Goal: Information Seeking & Learning: Learn about a topic

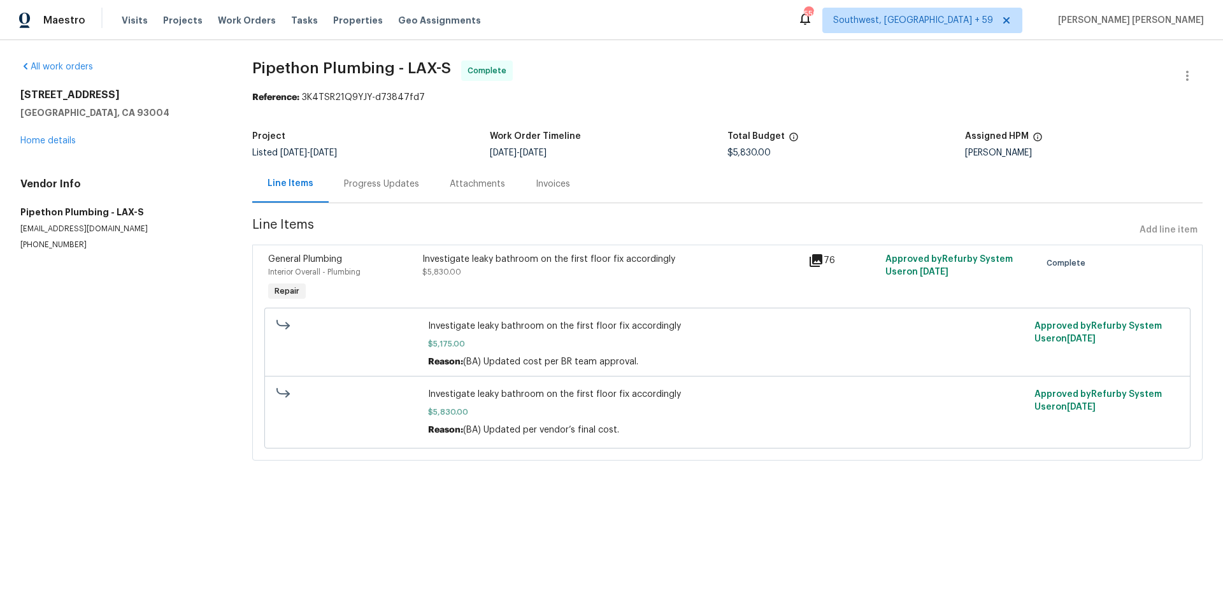
click at [225, 17] on span "Work Orders" at bounding box center [247, 20] width 58 height 13
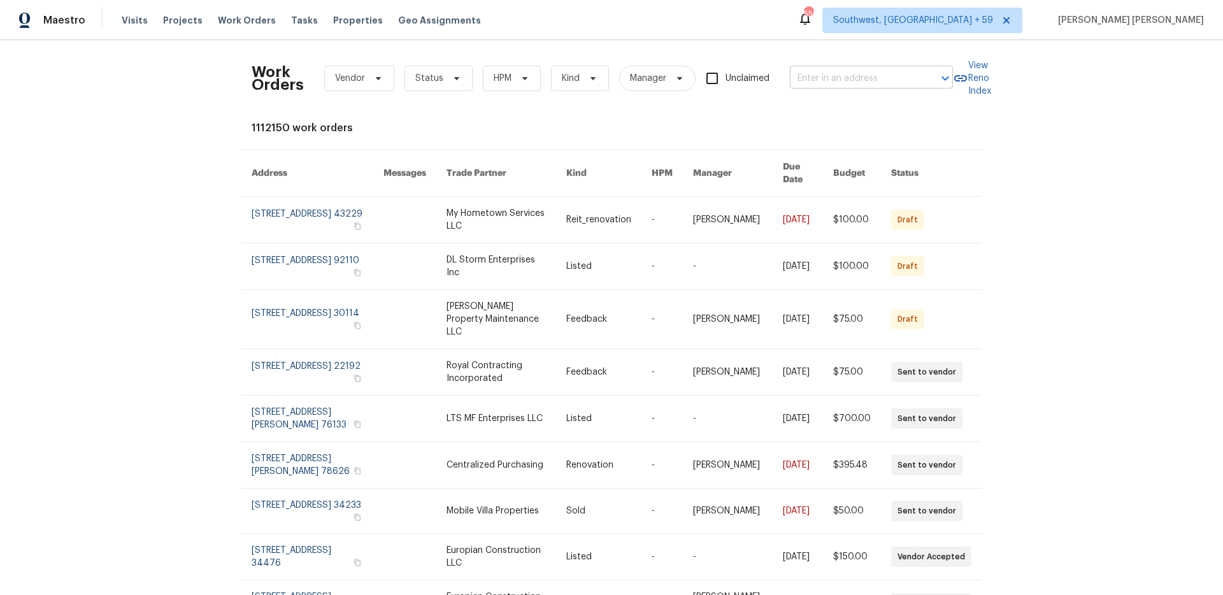
click at [808, 76] on input "text" at bounding box center [853, 79] width 127 height 20
paste input "5701 W 5th St, Greeley, CO 80634"
type input "5701 W 5th St, Greeley, CO 80634"
click at [821, 118] on ul "5701 W 5th St, Greeley, CO 80634" at bounding box center [871, 106] width 163 height 31
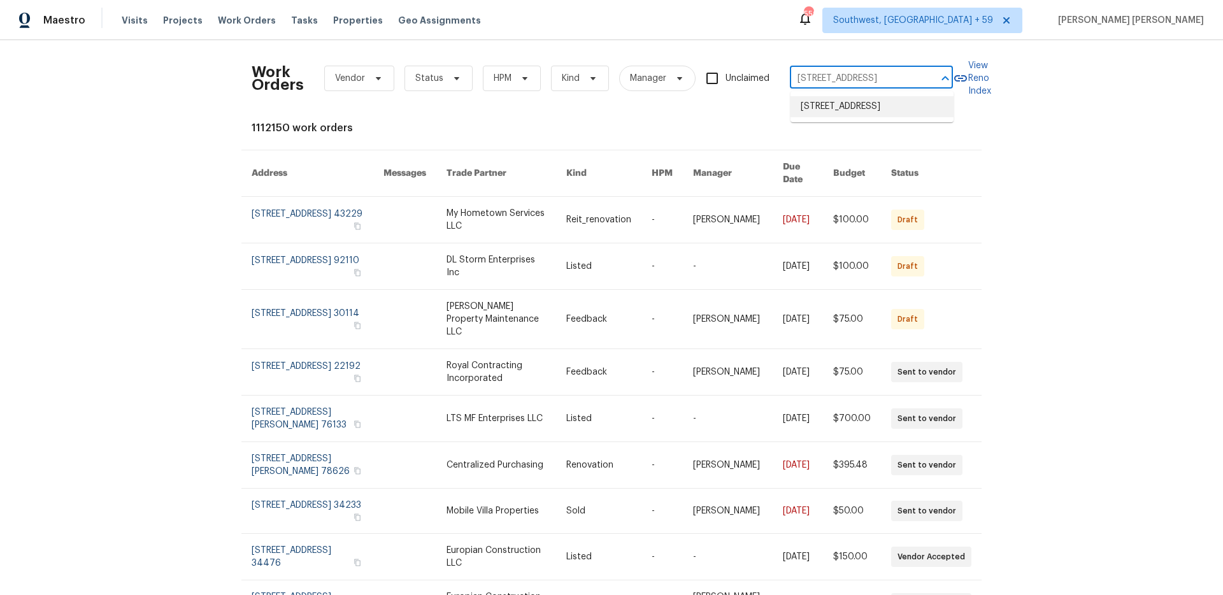
click at [840, 107] on li "5701 W 5th St, Greeley, CO 80634" at bounding box center [871, 106] width 163 height 21
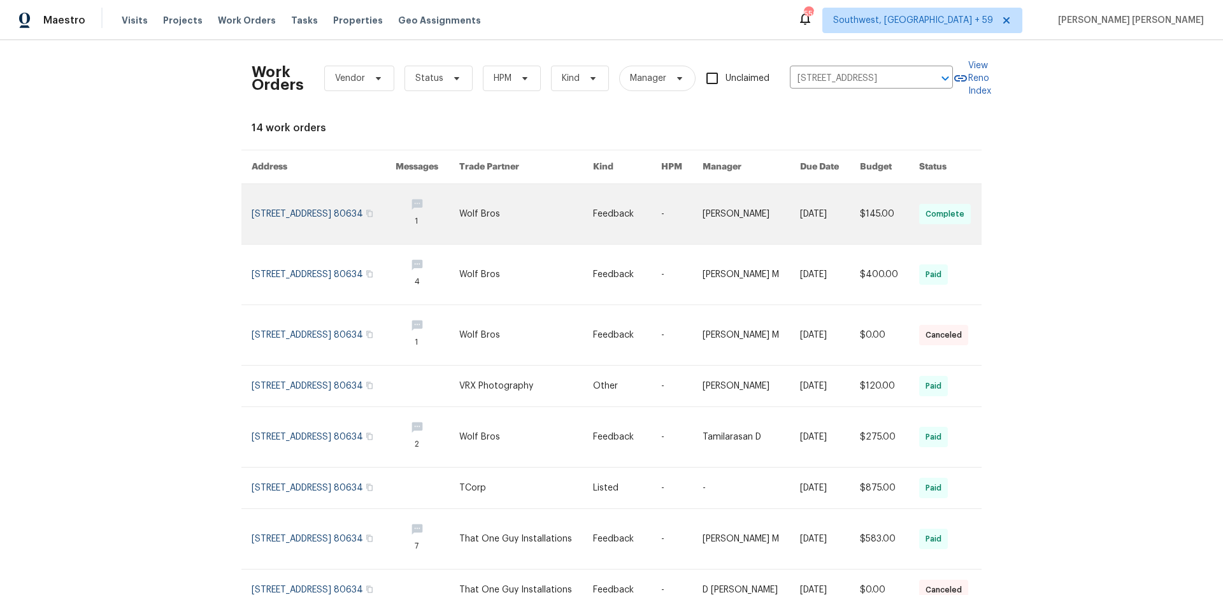
click at [754, 224] on link at bounding box center [751, 214] width 97 height 60
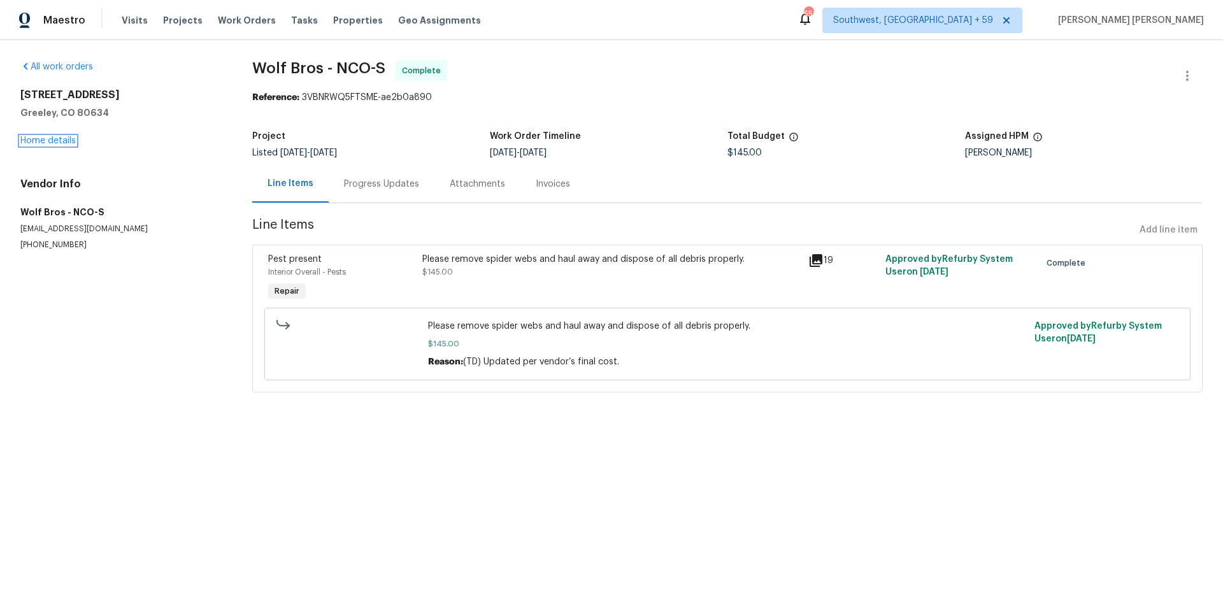
click at [59, 141] on link "Home details" at bounding box center [47, 140] width 55 height 9
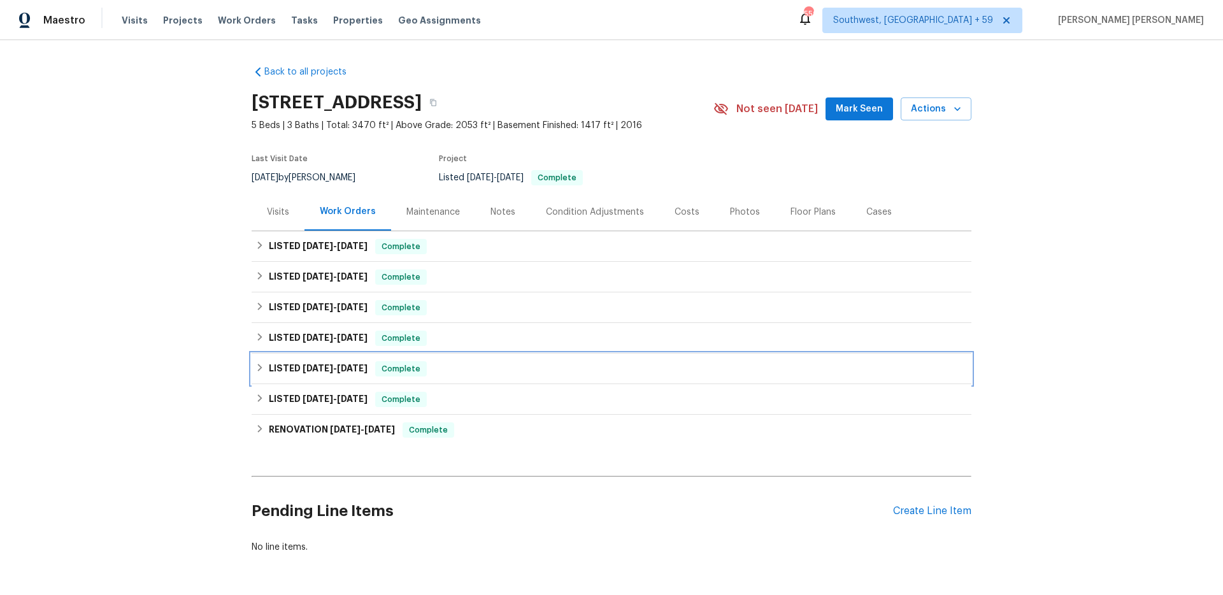
click at [320, 359] on div "LISTED 2/18/25 - 2/26/25 Complete" at bounding box center [612, 369] width 720 height 31
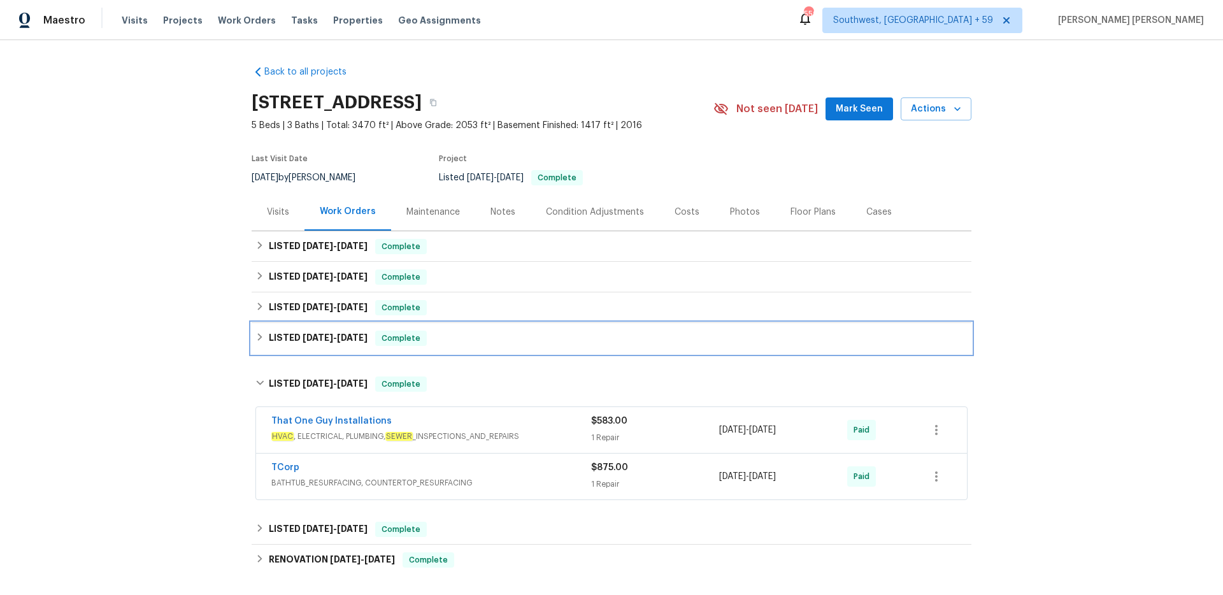
click at [345, 339] on span "3/25/25" at bounding box center [352, 337] width 31 height 9
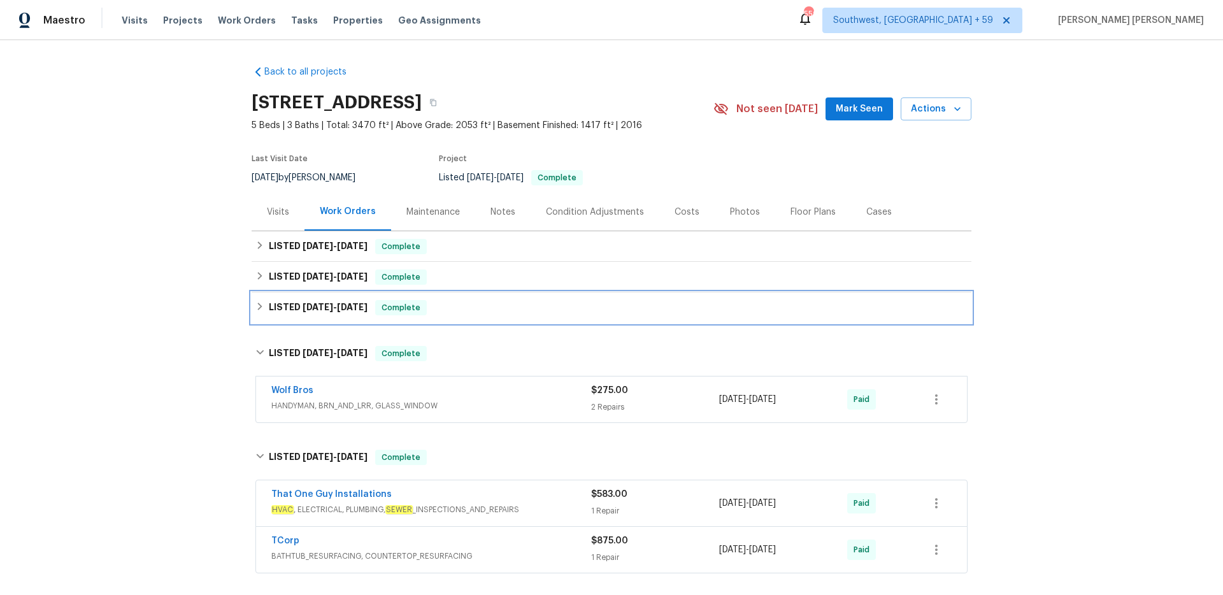
click at [376, 298] on div "LISTED 3/26/25 - 3/27/25 Complete" at bounding box center [612, 307] width 720 height 31
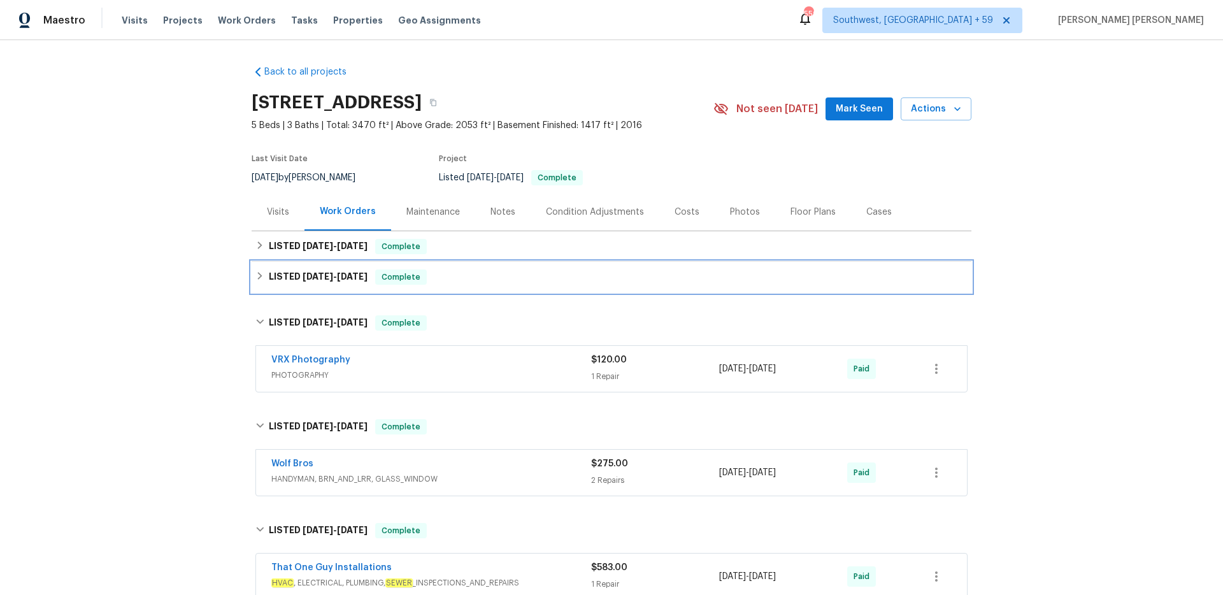
click at [397, 273] on span "Complete" at bounding box center [400, 277] width 49 height 13
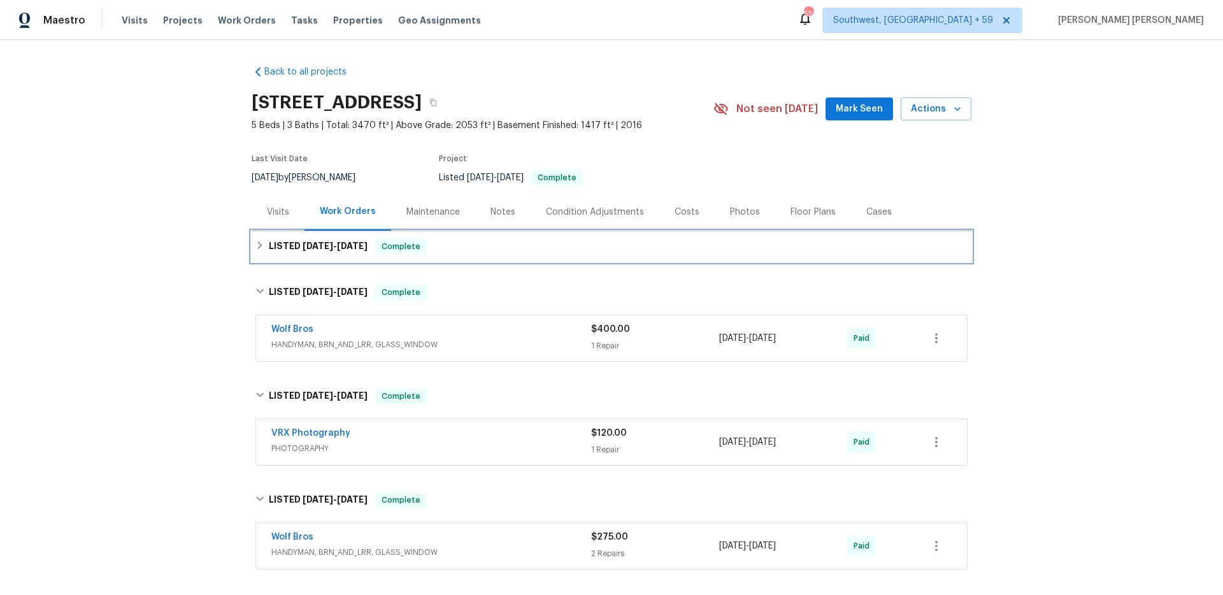
click at [418, 246] on span "Complete" at bounding box center [400, 246] width 49 height 13
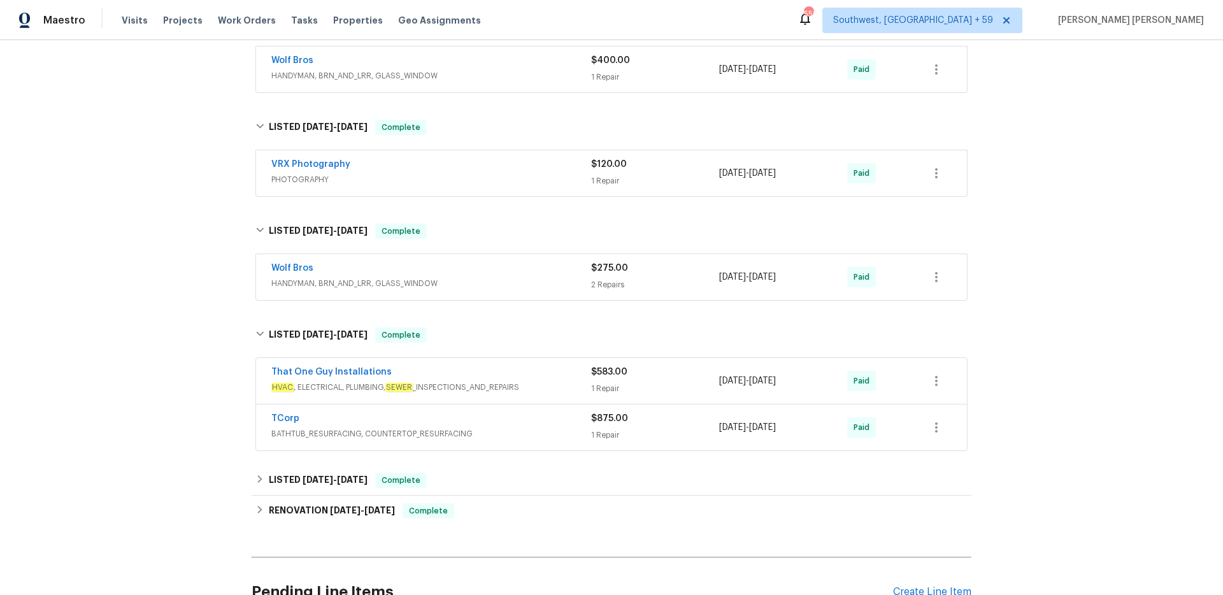
scroll to position [450, 0]
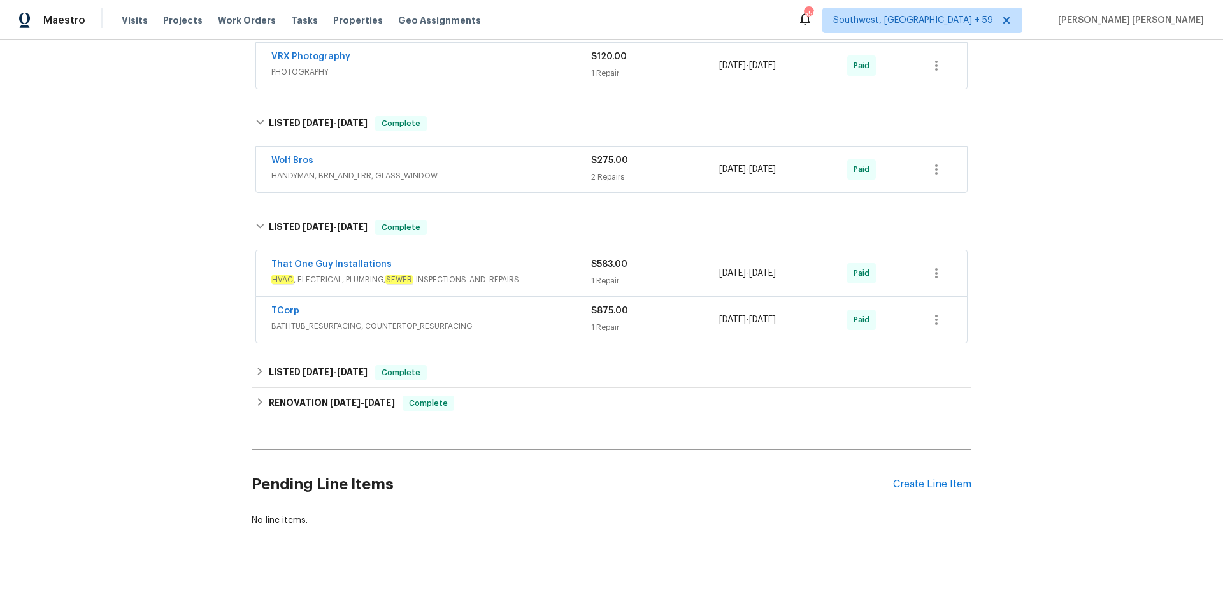
click at [469, 317] on div "TCorp" at bounding box center [431, 311] width 320 height 15
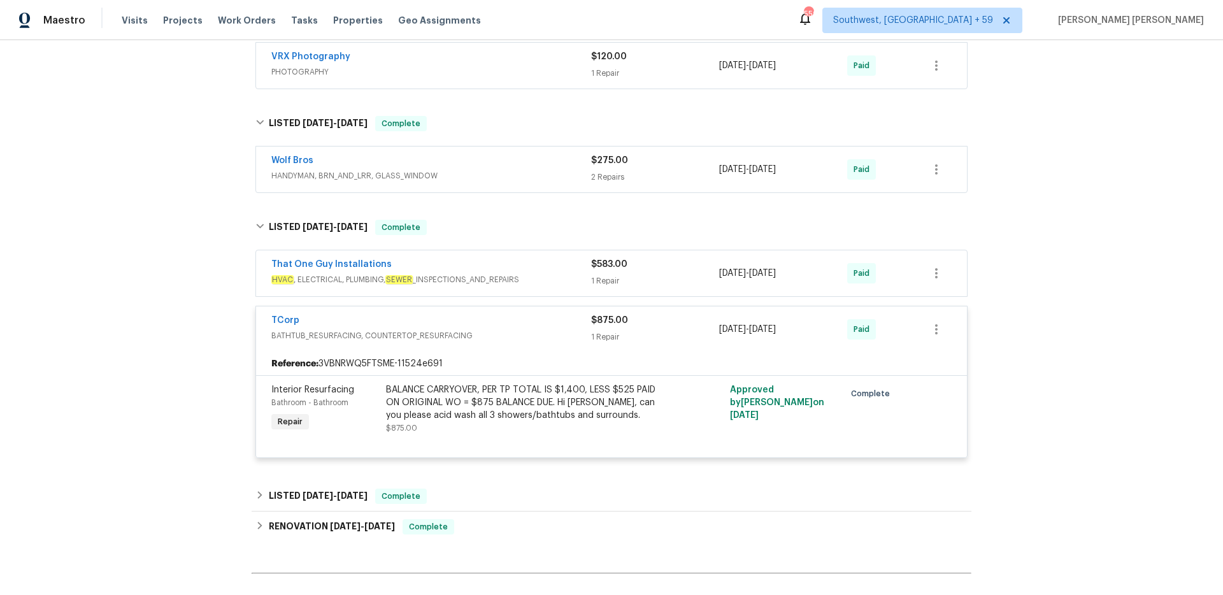
click at [511, 275] on span "HVAC , ELECTRICAL, PLUMBING, SEWER _INSPECTIONS_AND_REPAIRS" at bounding box center [431, 279] width 320 height 13
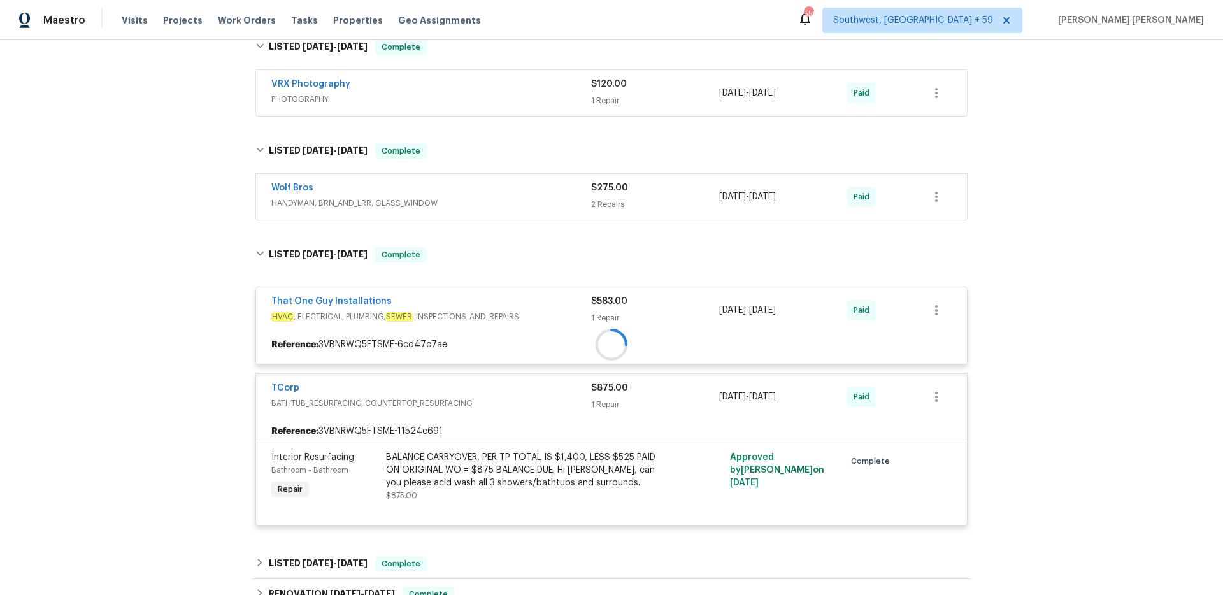
scroll to position [421, 0]
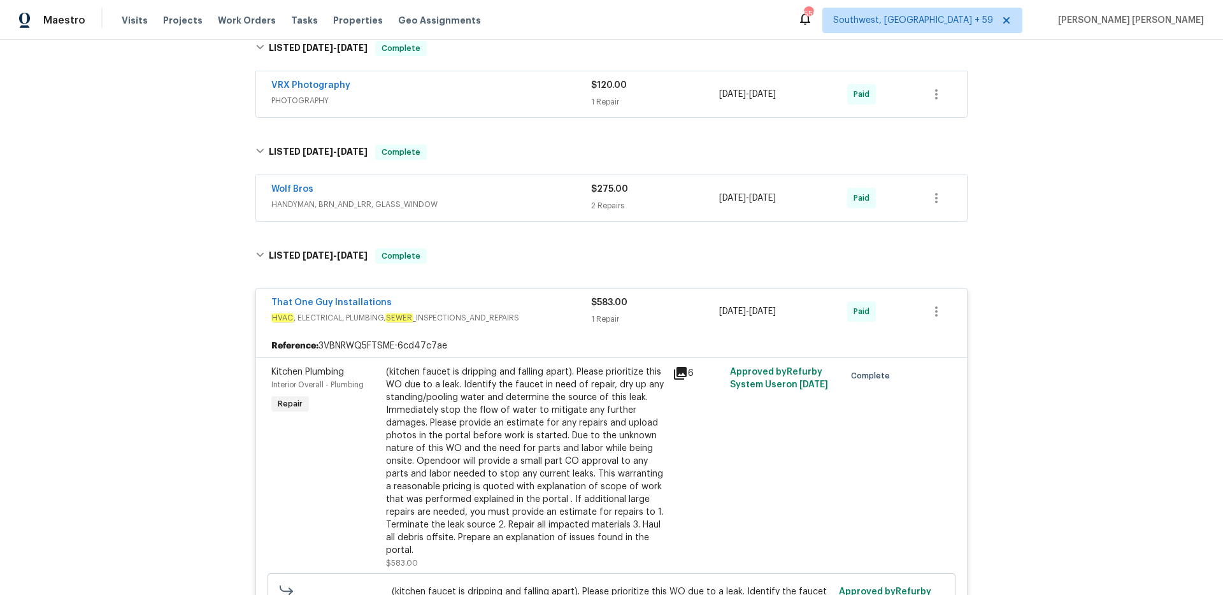
click at [545, 201] on span "HANDYMAN, BRN_AND_LRR, GLASS_WINDOW" at bounding box center [431, 204] width 320 height 13
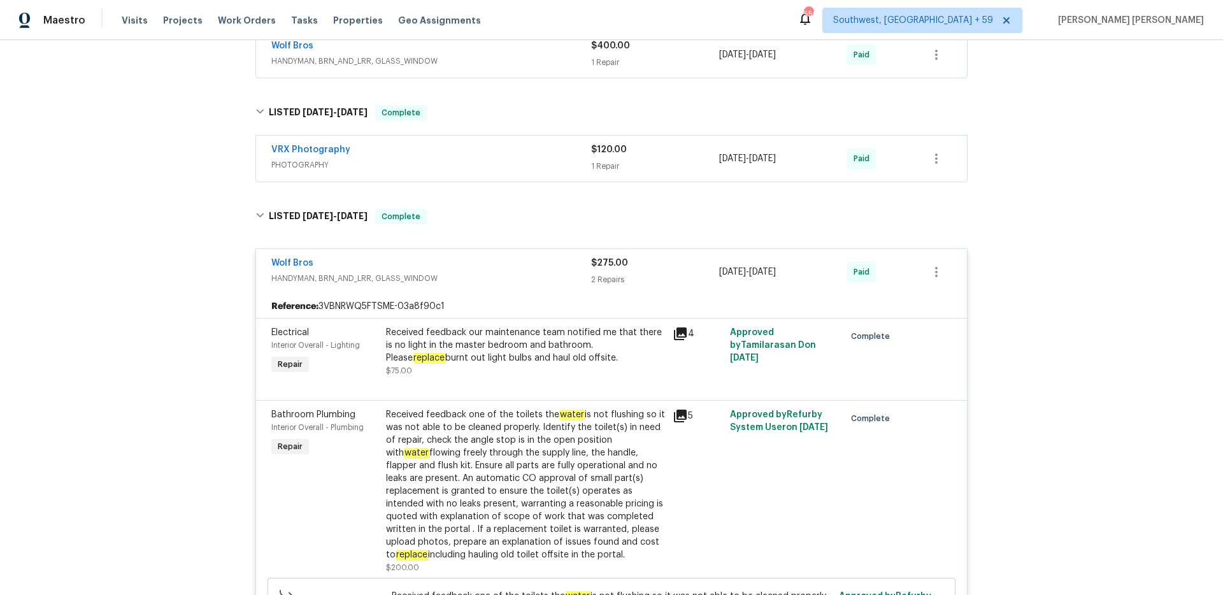
scroll to position [341, 0]
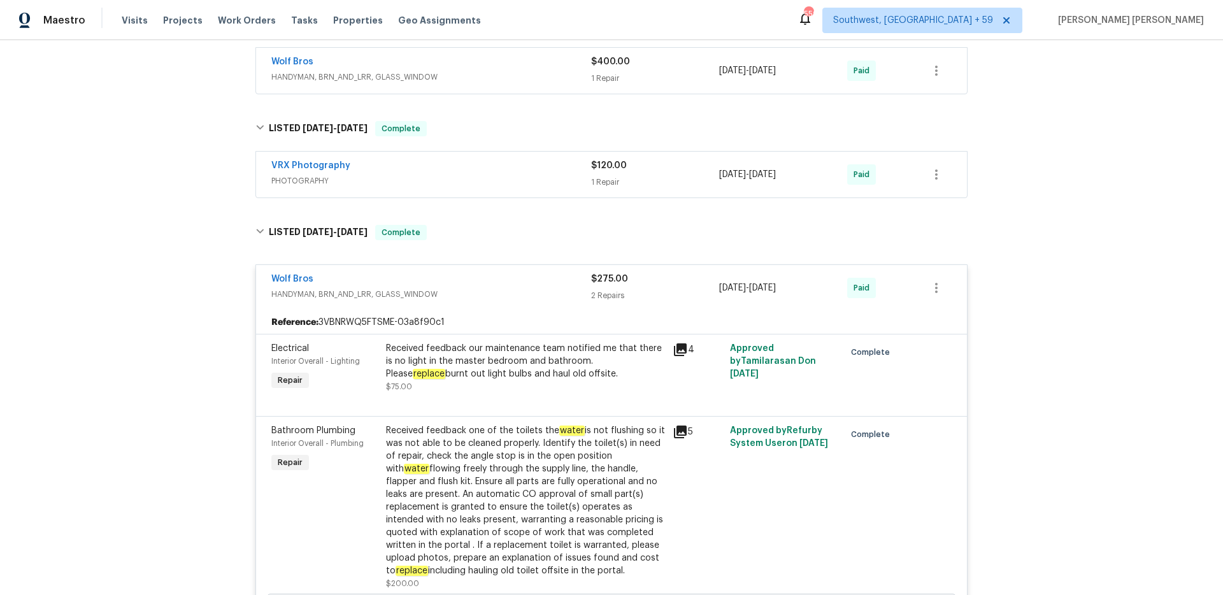
click at [561, 170] on div "VRX Photography" at bounding box center [431, 166] width 320 height 15
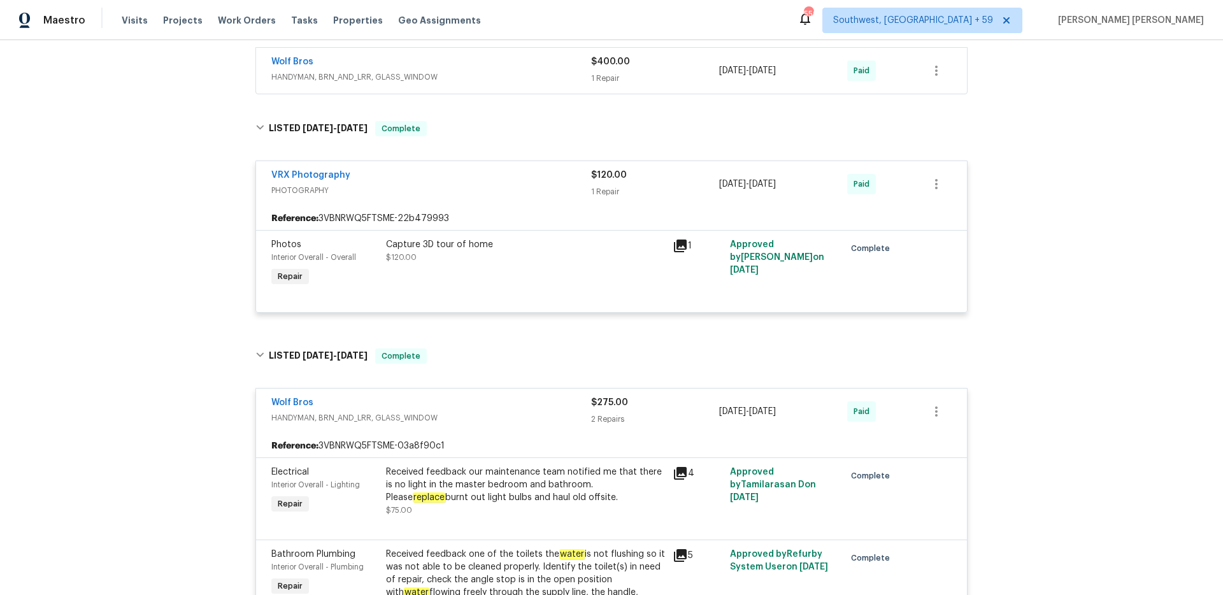
click at [561, 170] on div "VRX Photography" at bounding box center [431, 176] width 320 height 15
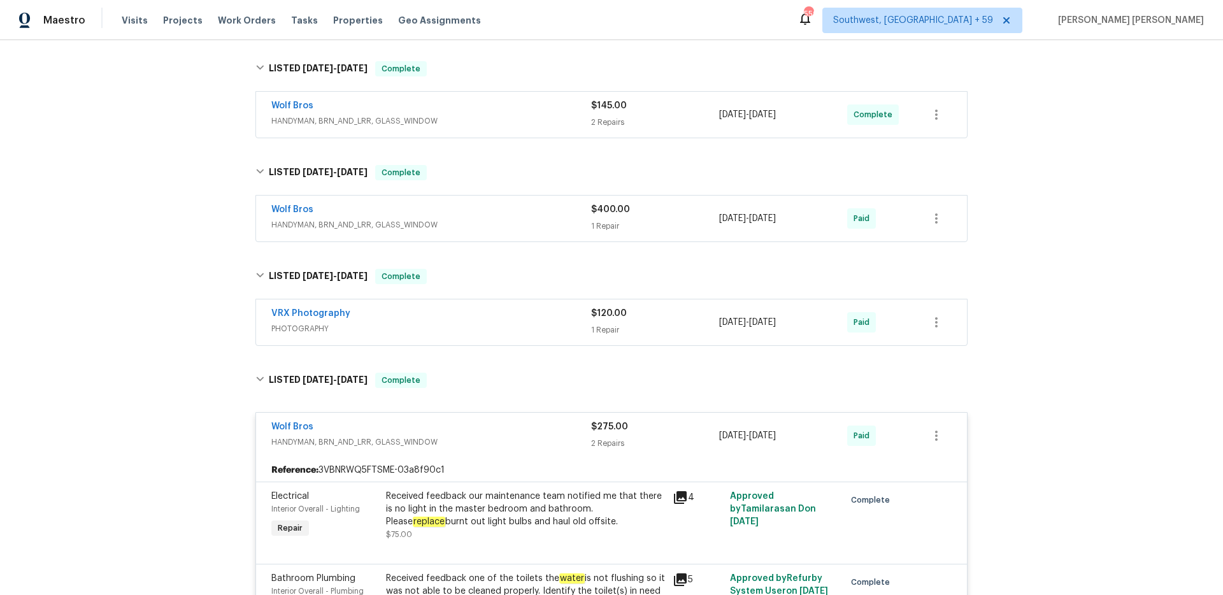
scroll to position [188, 0]
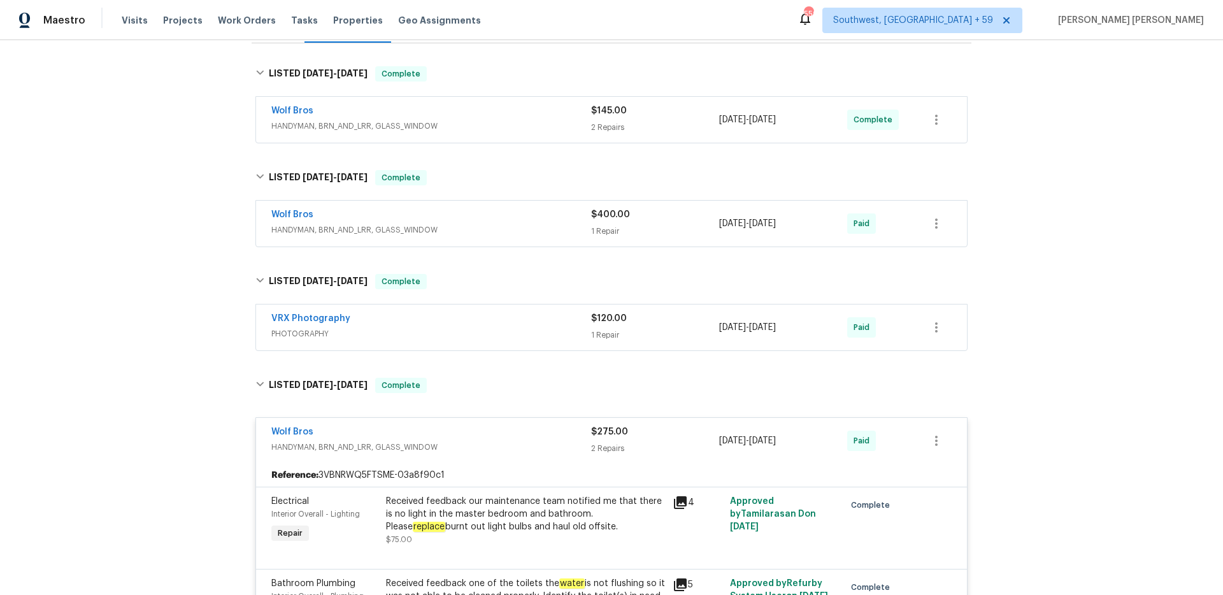
click at [557, 215] on div "Wolf Bros" at bounding box center [431, 215] width 320 height 15
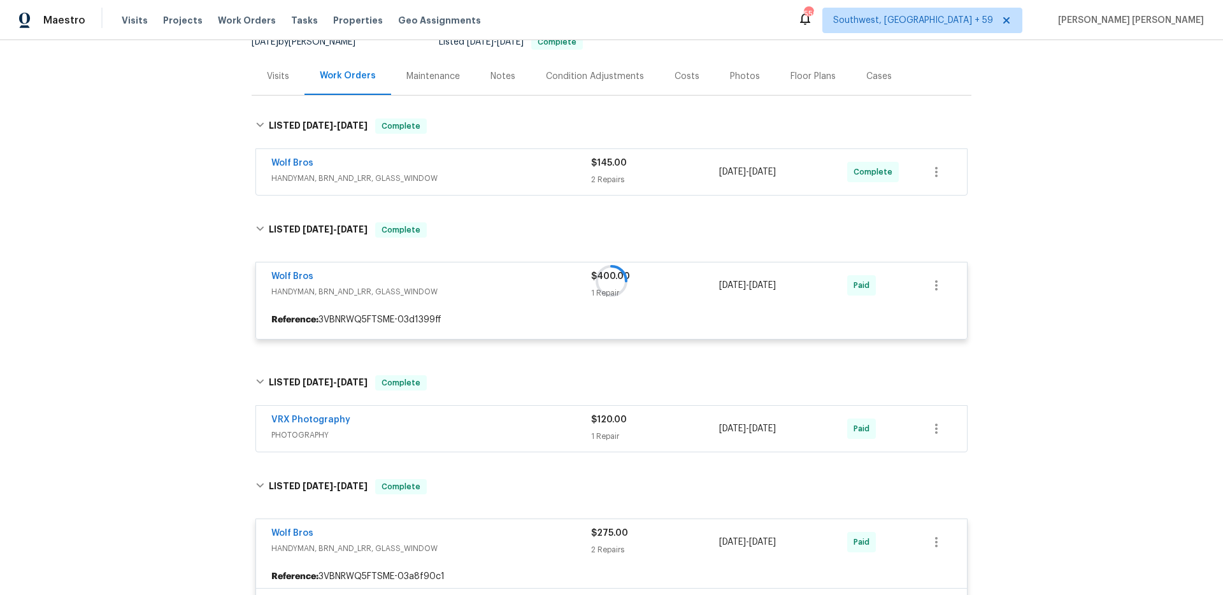
scroll to position [124, 0]
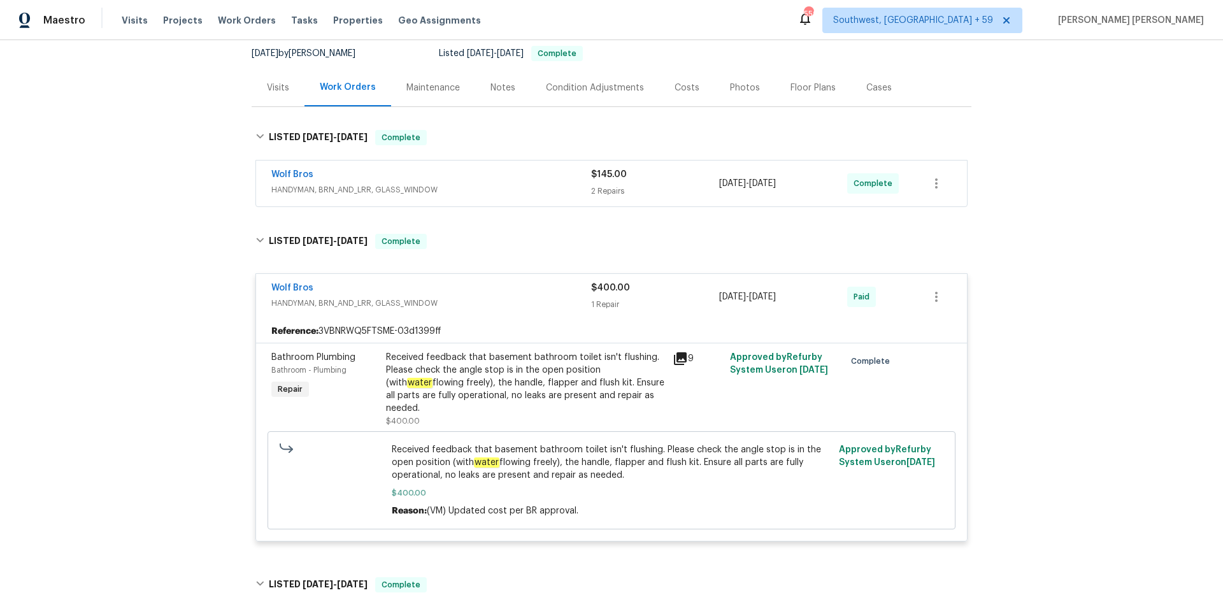
click at [560, 182] on div "Wolf Bros" at bounding box center [431, 175] width 320 height 15
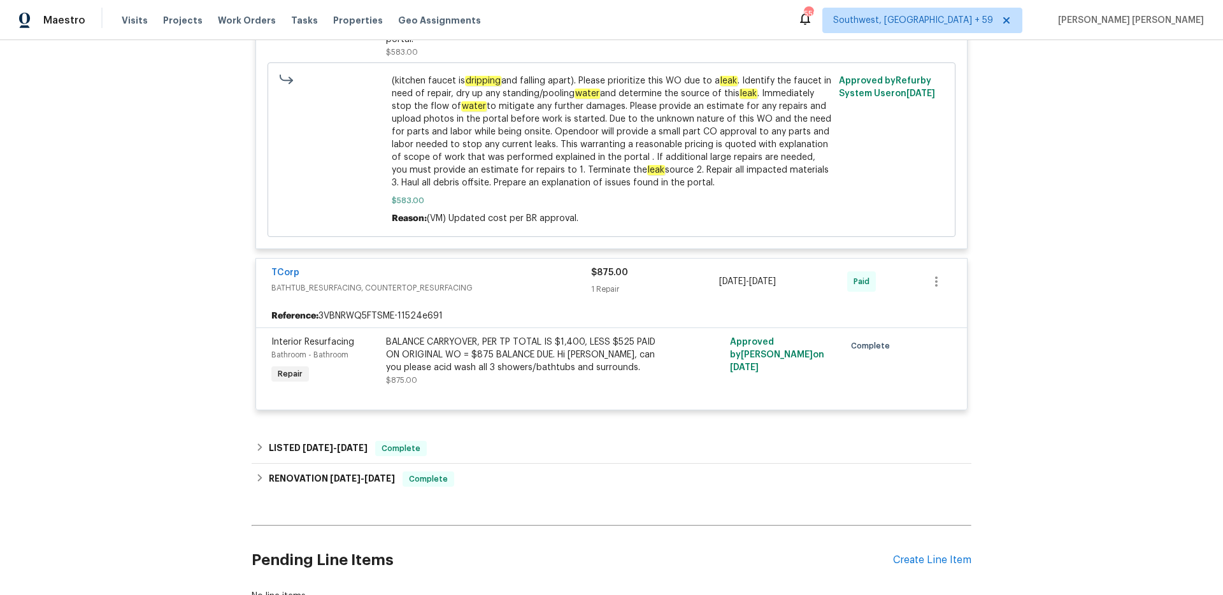
scroll to position [1966, 0]
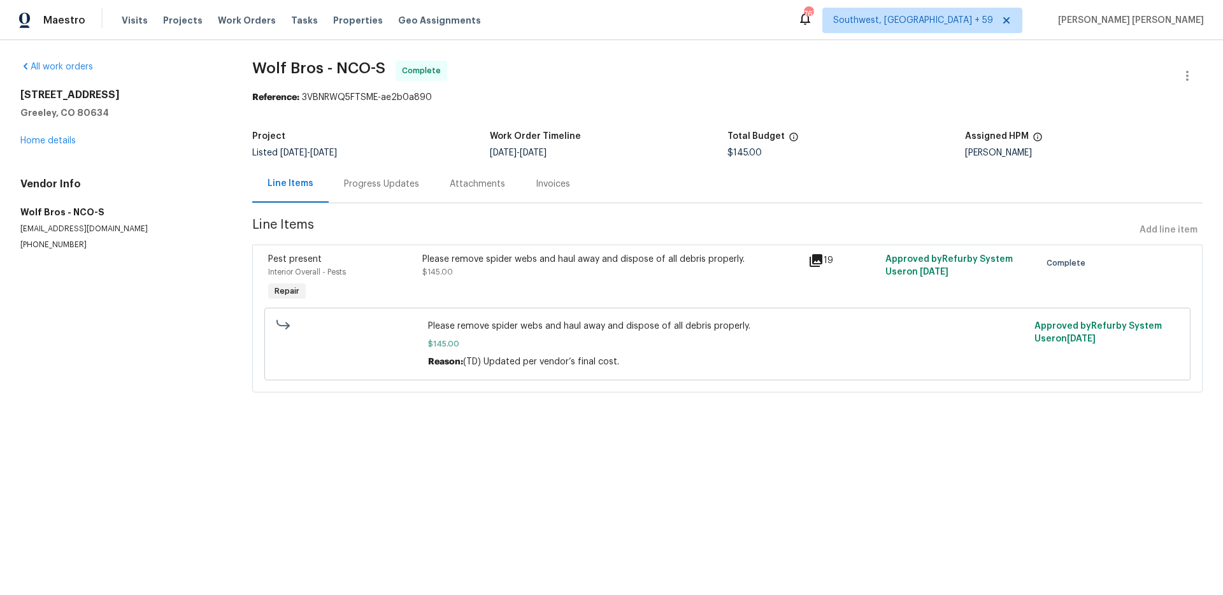
click at [380, 175] on div "Progress Updates" at bounding box center [382, 184] width 106 height 38
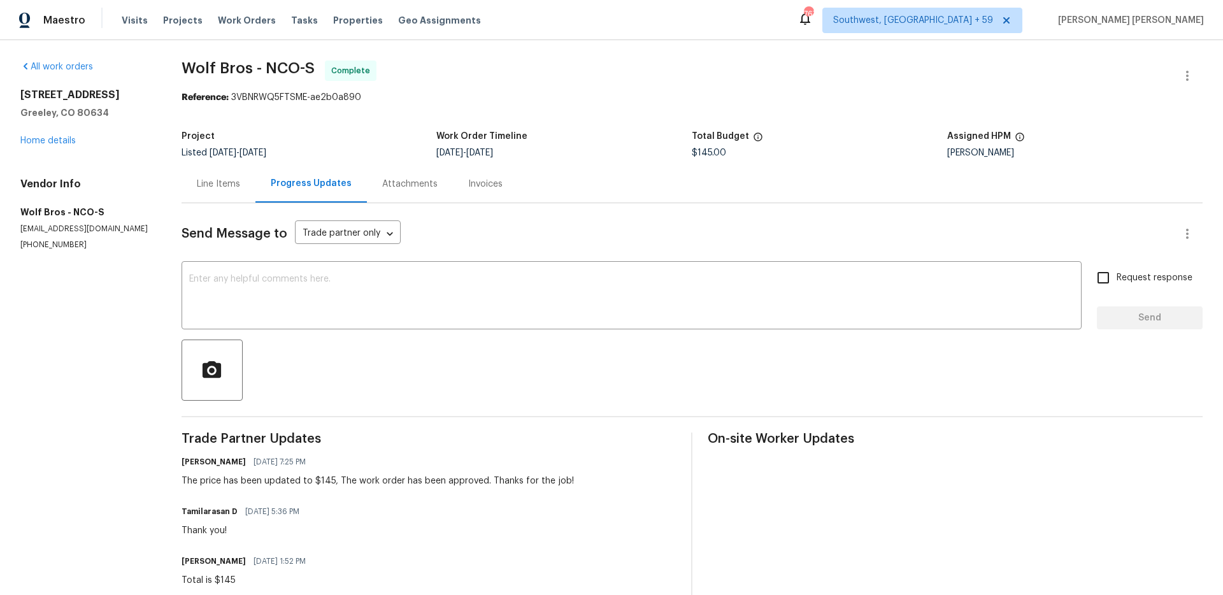
click at [218, 196] on div "Line Items" at bounding box center [219, 184] width 74 height 38
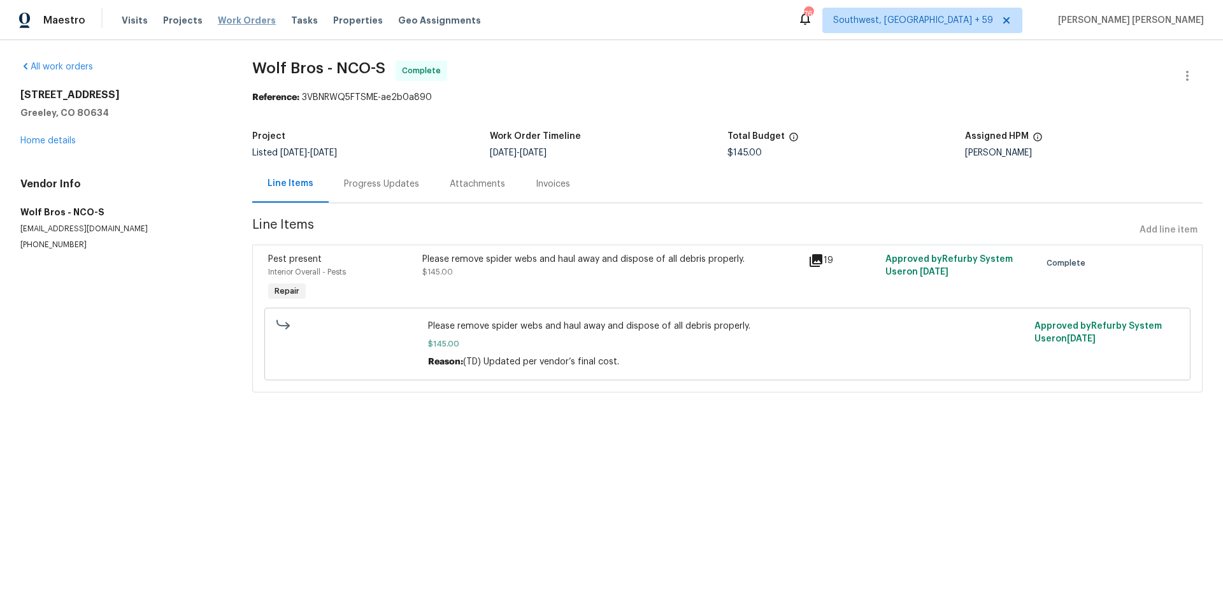
click at [239, 24] on span "Work Orders" at bounding box center [247, 20] width 58 height 13
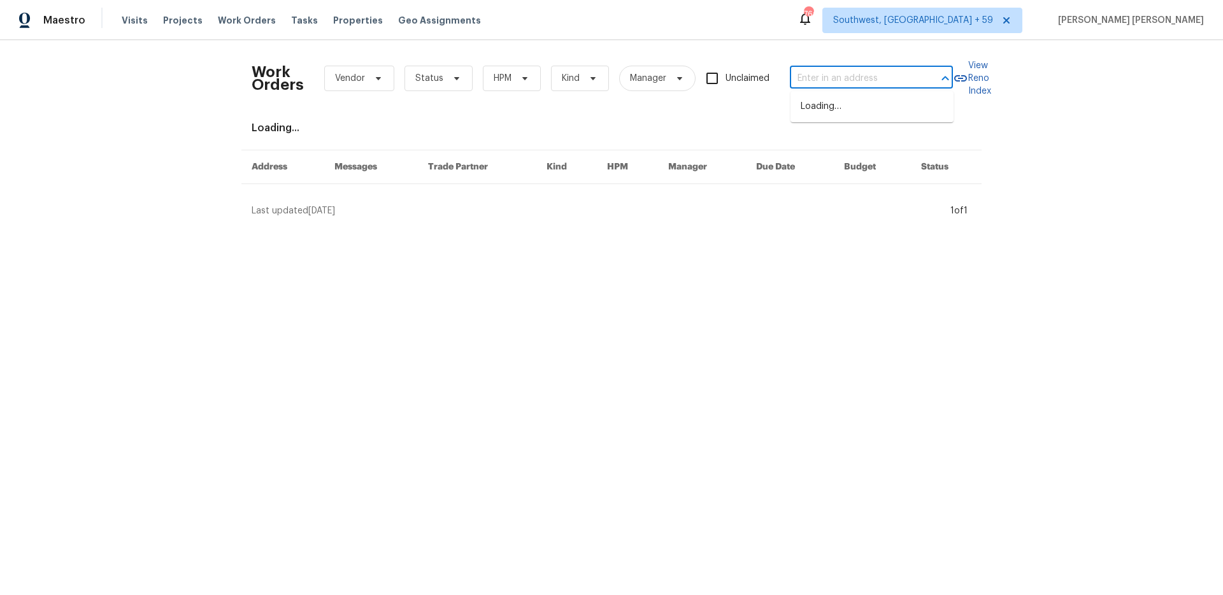
click at [812, 85] on input "text" at bounding box center [853, 79] width 127 height 20
paste input "121 Old Spanish Trl, Alabaster, AL 35007"
type input "121 Old Spanish Trl, Alabaster, AL 35007"
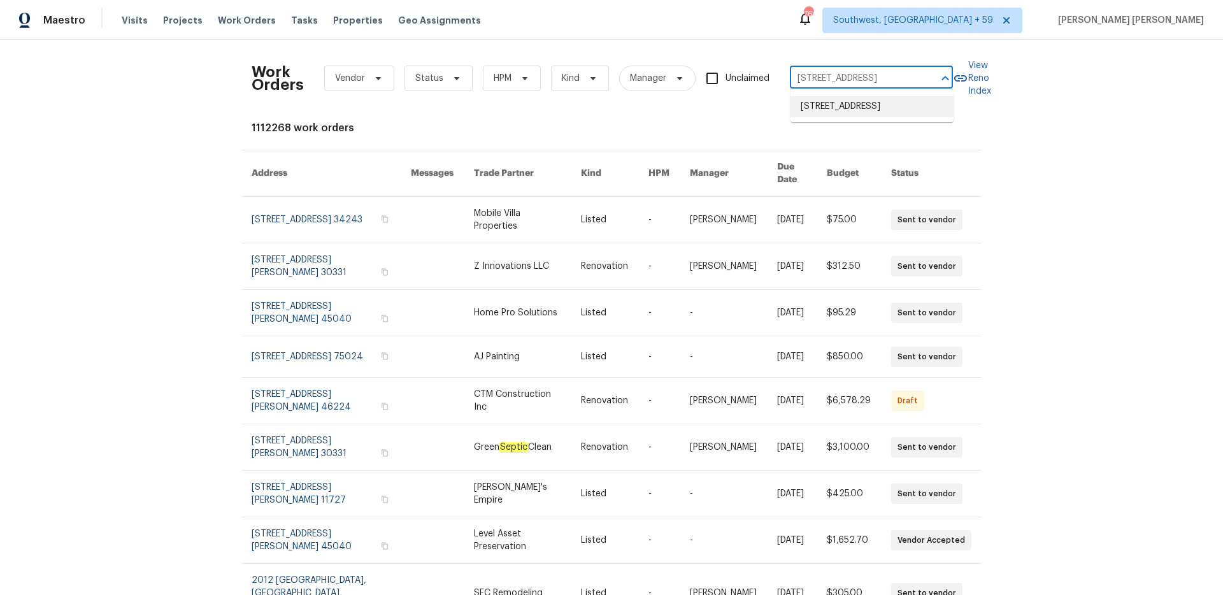
click at [831, 105] on li "121 Old Spanish Trl, Alabaster, AL 35007" at bounding box center [871, 106] width 163 height 21
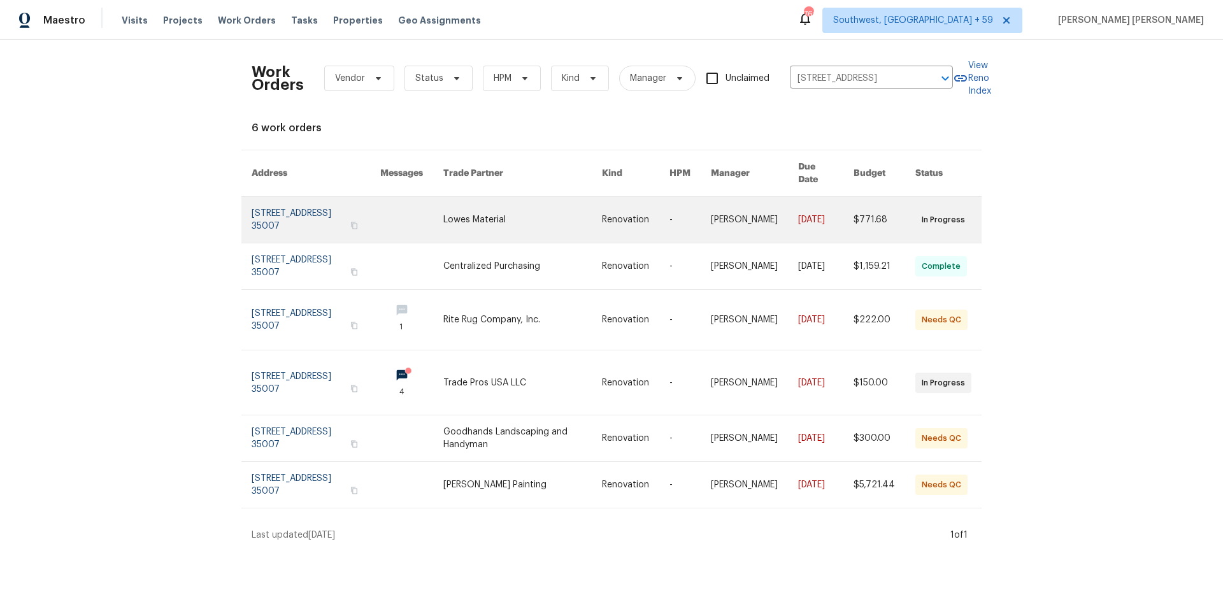
click at [781, 201] on link at bounding box center [754, 220] width 87 height 46
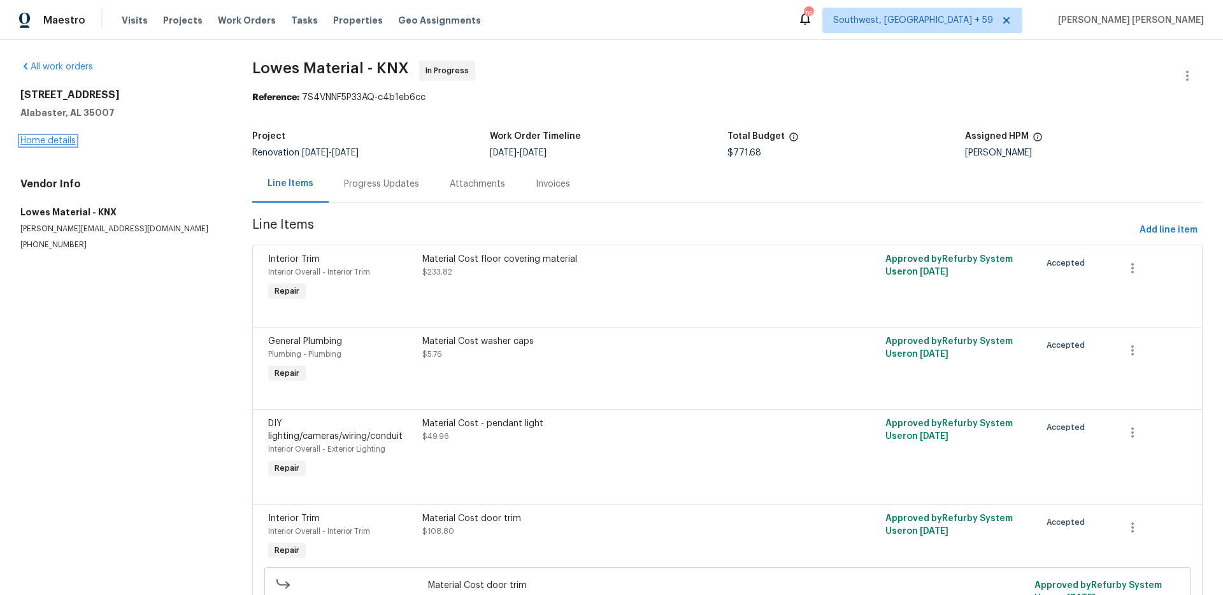
click at [51, 138] on link "Home details" at bounding box center [47, 140] width 55 height 9
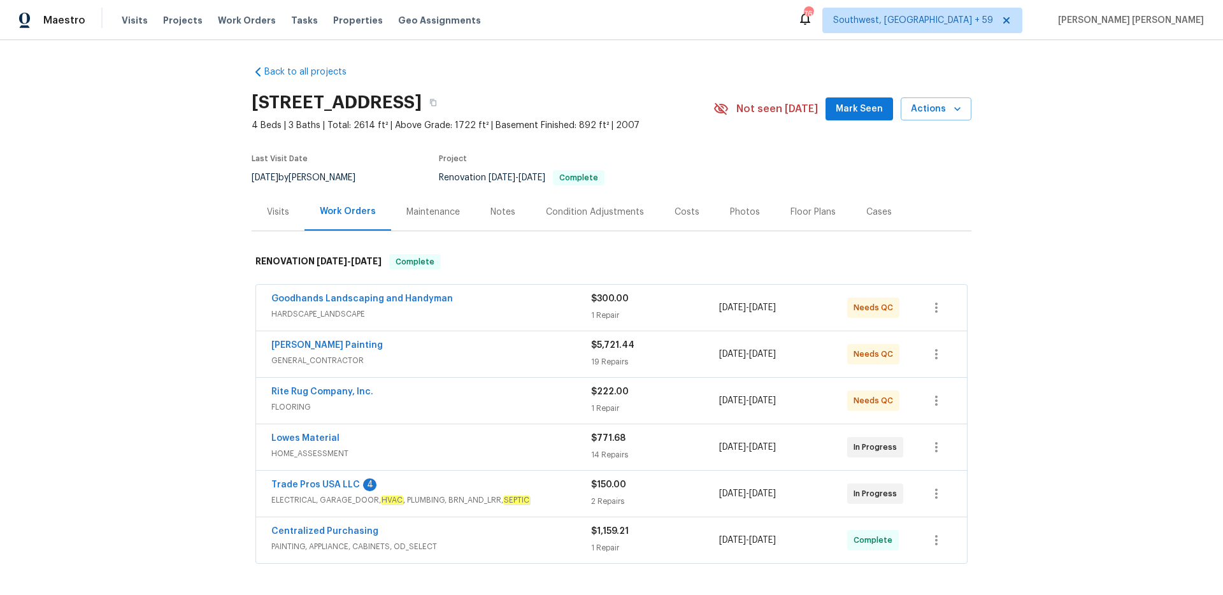
click at [278, 215] on div "Visits" at bounding box center [278, 212] width 22 height 13
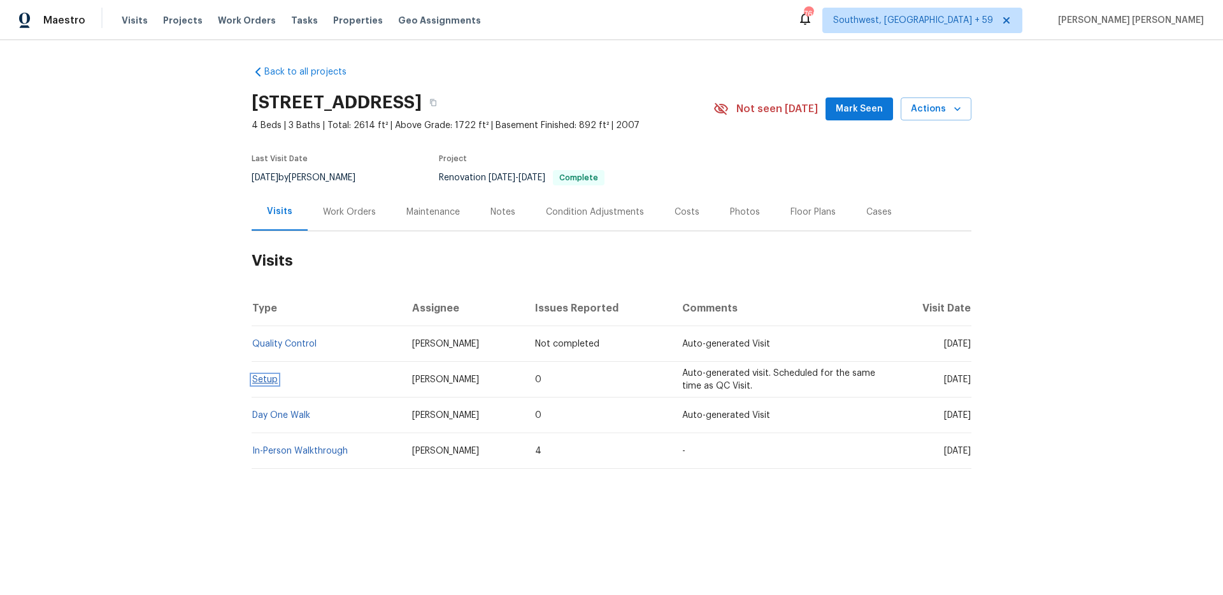
click at [266, 377] on link "Setup" at bounding box center [264, 379] width 25 height 9
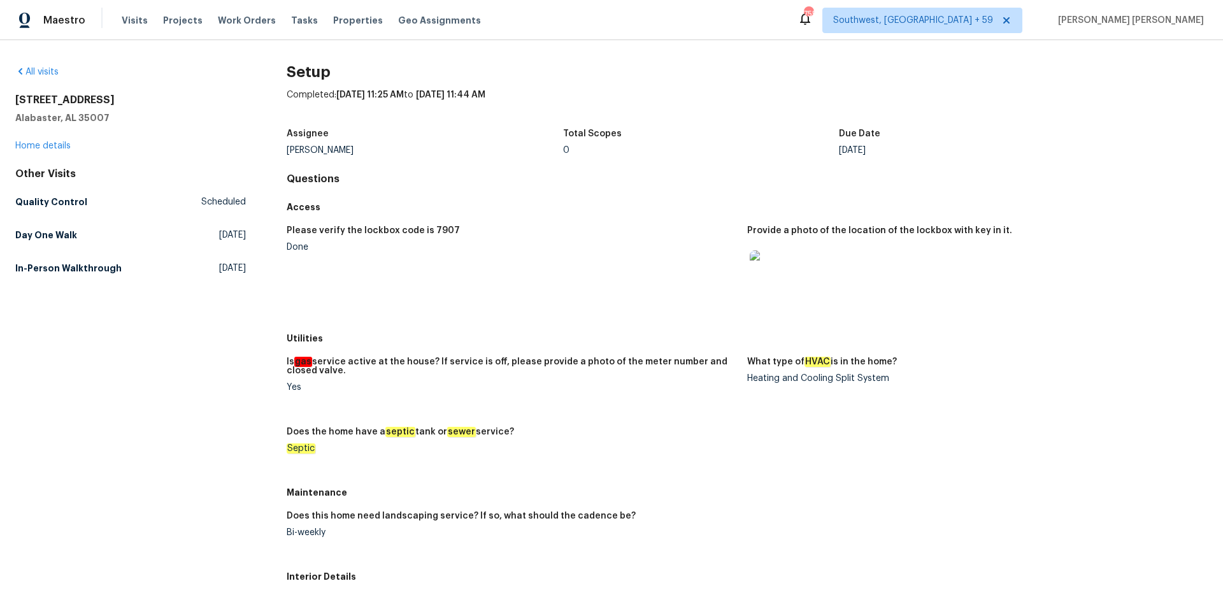
click at [114, 278] on link "In-Person Walkthrough Tue, Jul 08 2025" at bounding box center [130, 268] width 231 height 23
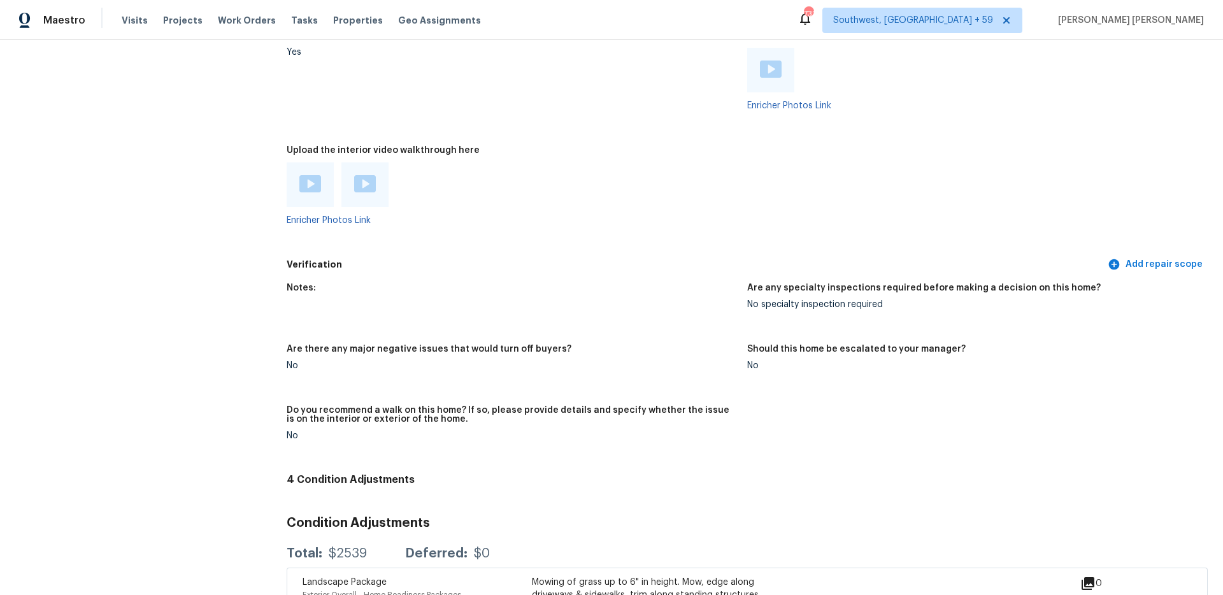
scroll to position [2772, 0]
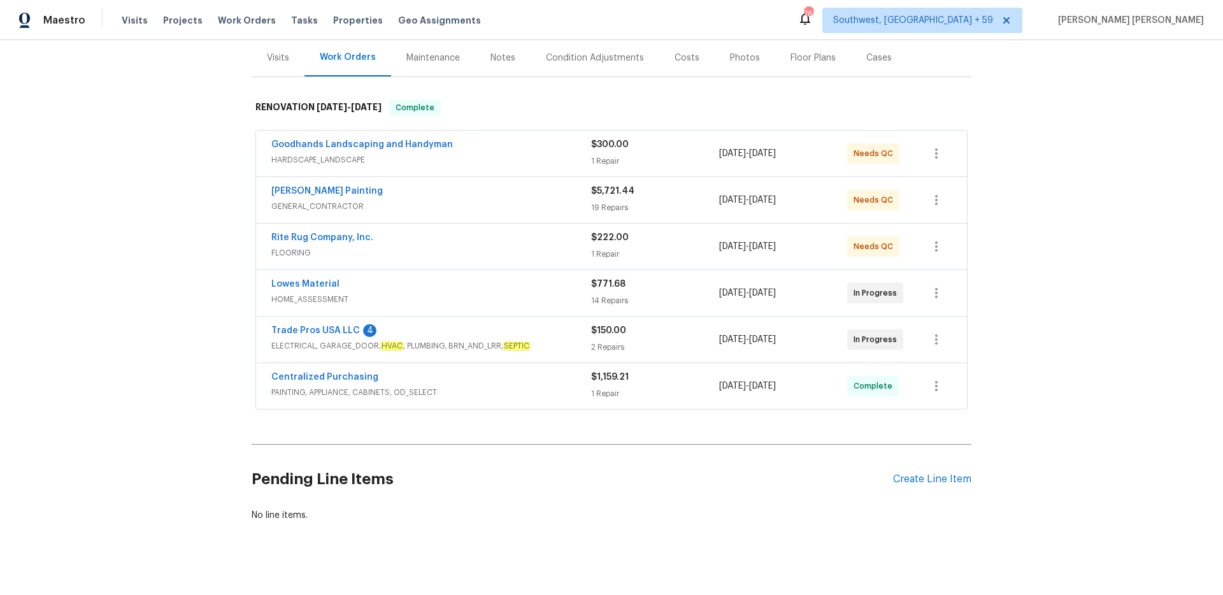
scroll to position [168, 0]
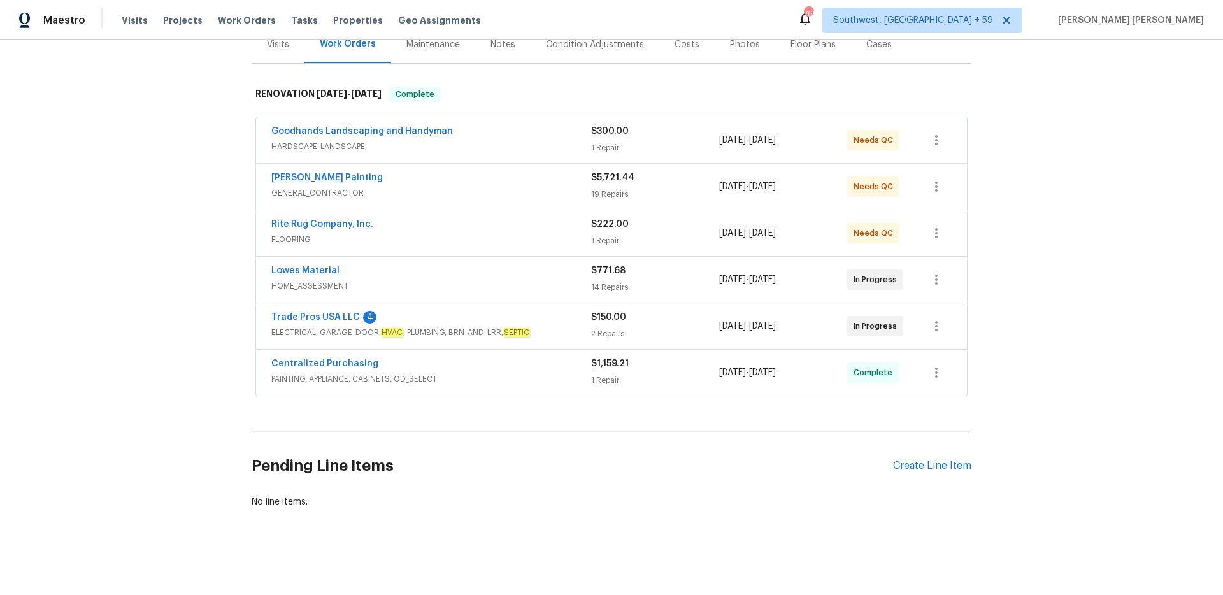
click at [457, 373] on span "PAINTING, APPLIANCE, CABINETS, OD_SELECT" at bounding box center [431, 379] width 320 height 13
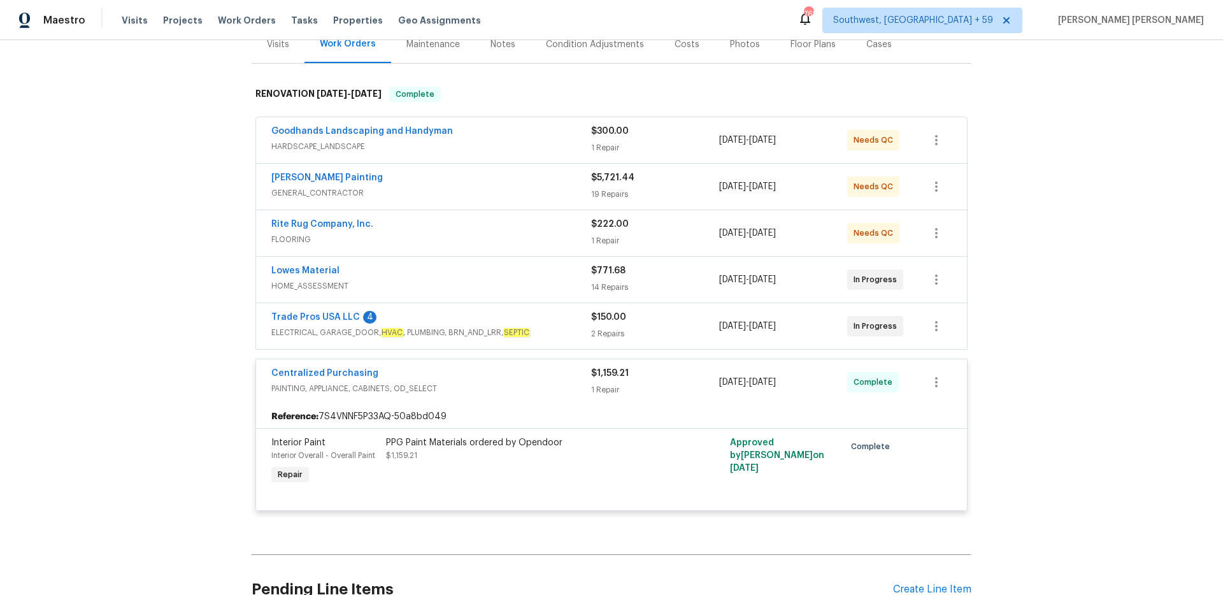
click at [514, 318] on div "Trade Pros USA LLC 4" at bounding box center [431, 318] width 320 height 15
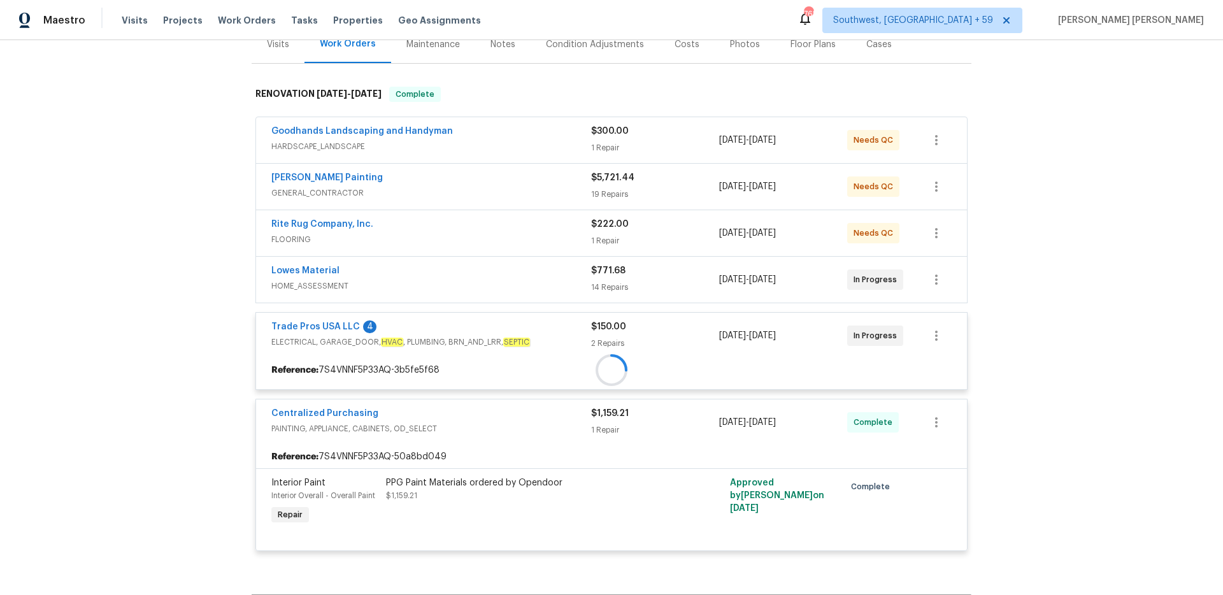
scroll to position [148, 0]
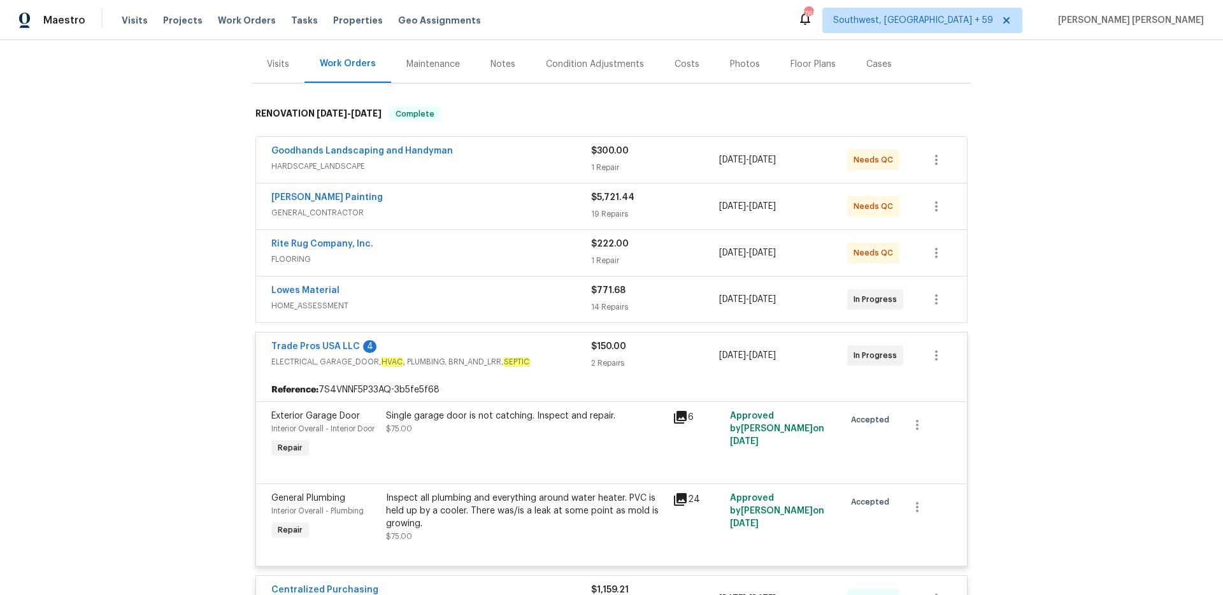
click at [532, 296] on div "Lowes Material" at bounding box center [431, 291] width 320 height 15
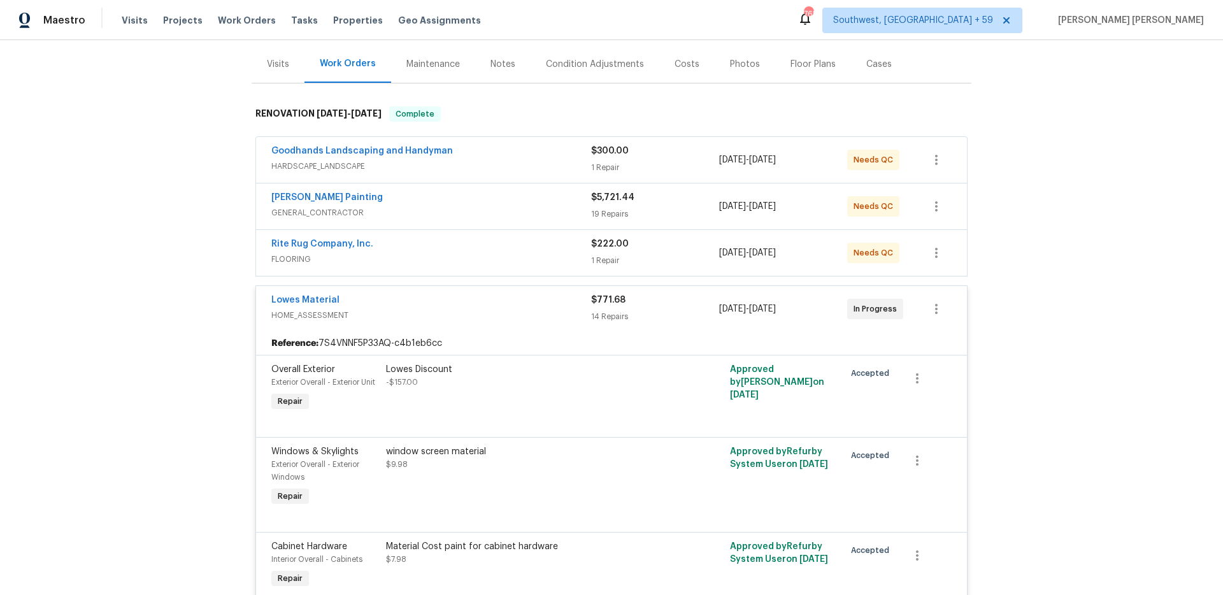
click at [546, 250] on div "Rite Rug Company, Inc." at bounding box center [431, 245] width 320 height 15
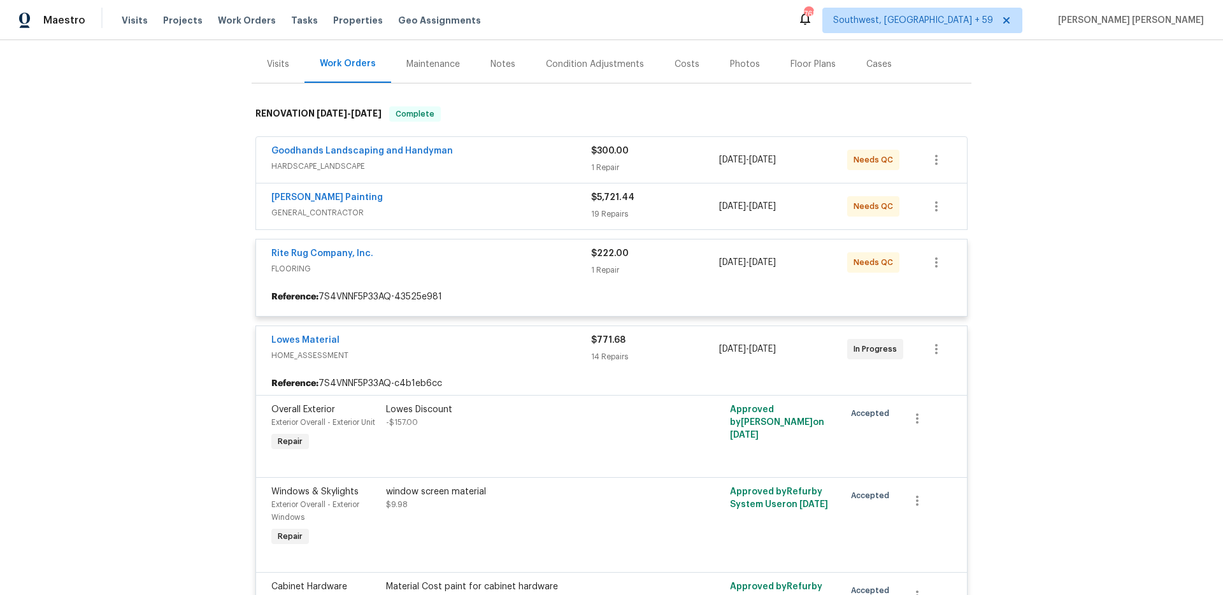
scroll to position [124, 0]
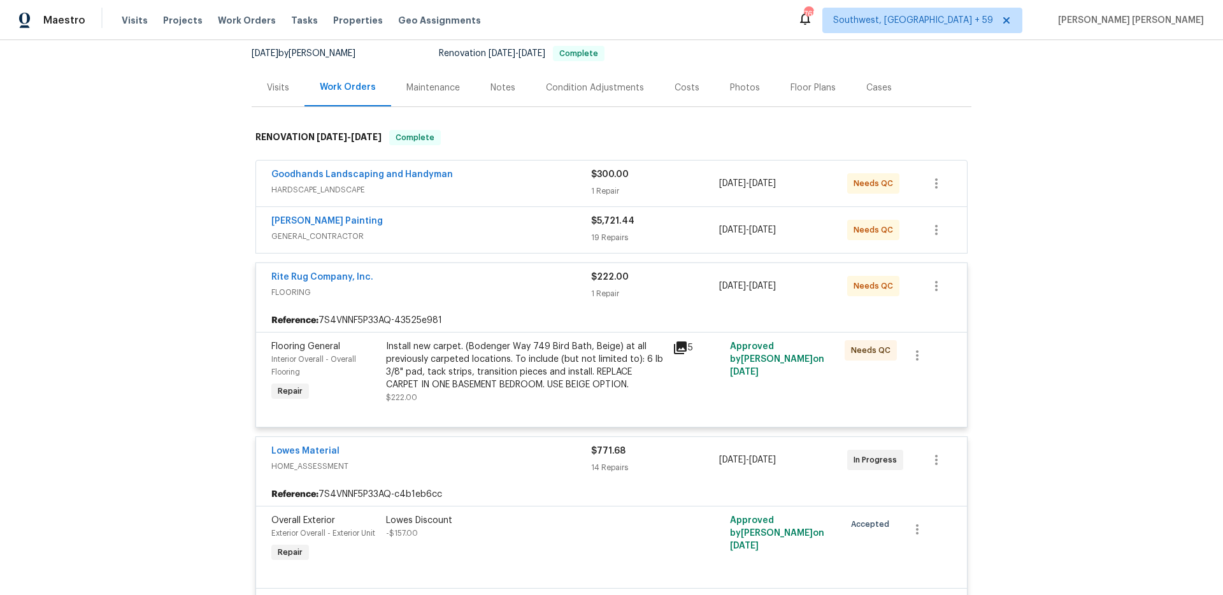
click at [560, 226] on div "[PERSON_NAME] Painting" at bounding box center [431, 222] width 320 height 15
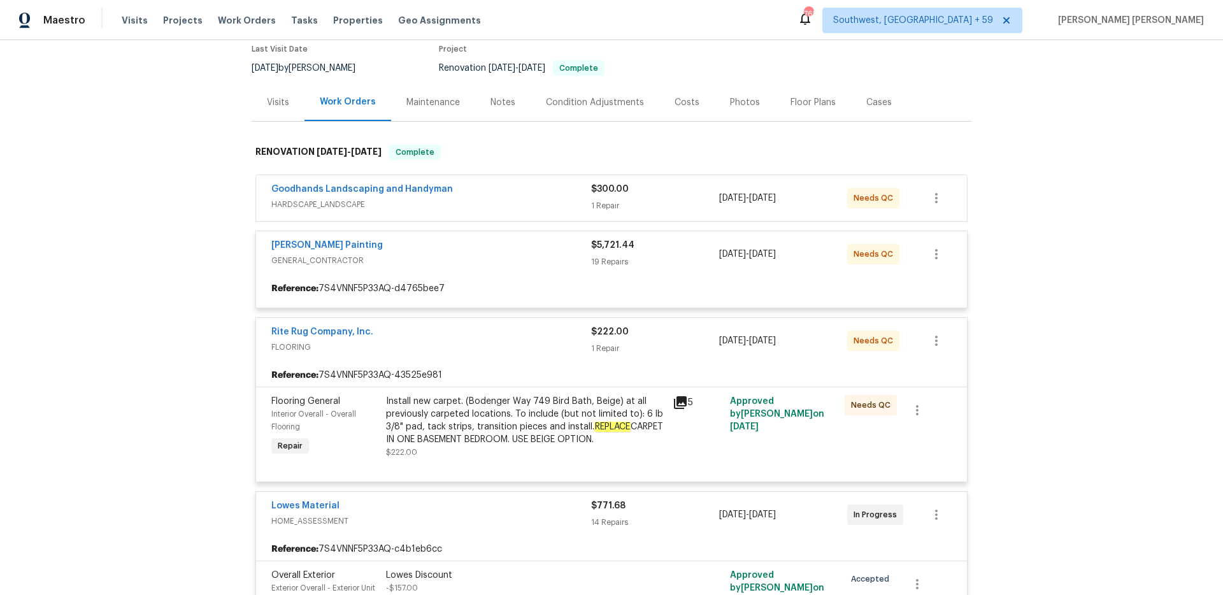
scroll to position [108, 0]
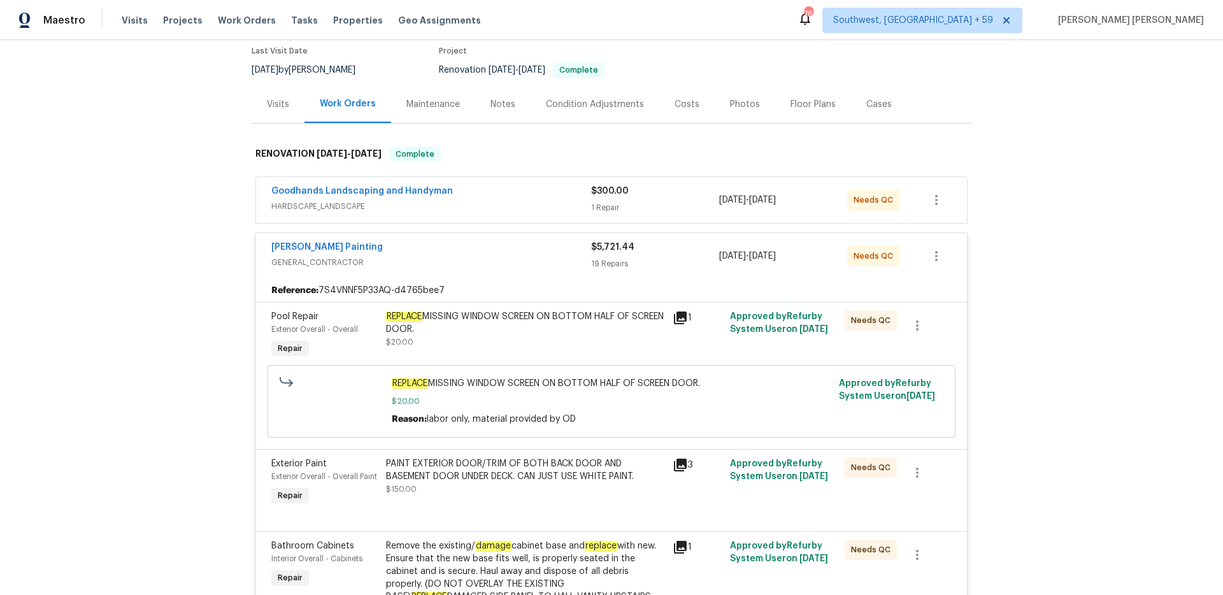
click at [568, 192] on div "Goodhands Landscaping and Handyman" at bounding box center [431, 192] width 320 height 15
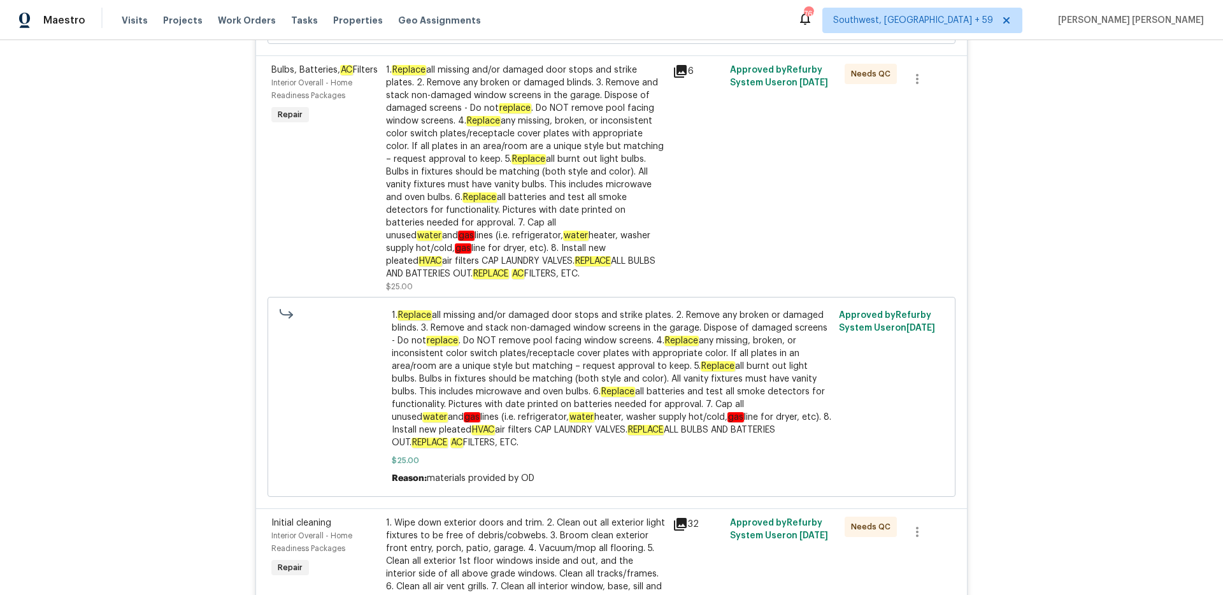
scroll to position [1227, 0]
click at [192, 237] on div "Back to all projects [STREET_ADDRESS] 4 Beds | 3 Baths | Total: 2614 ft² | Abov…" at bounding box center [611, 317] width 1223 height 555
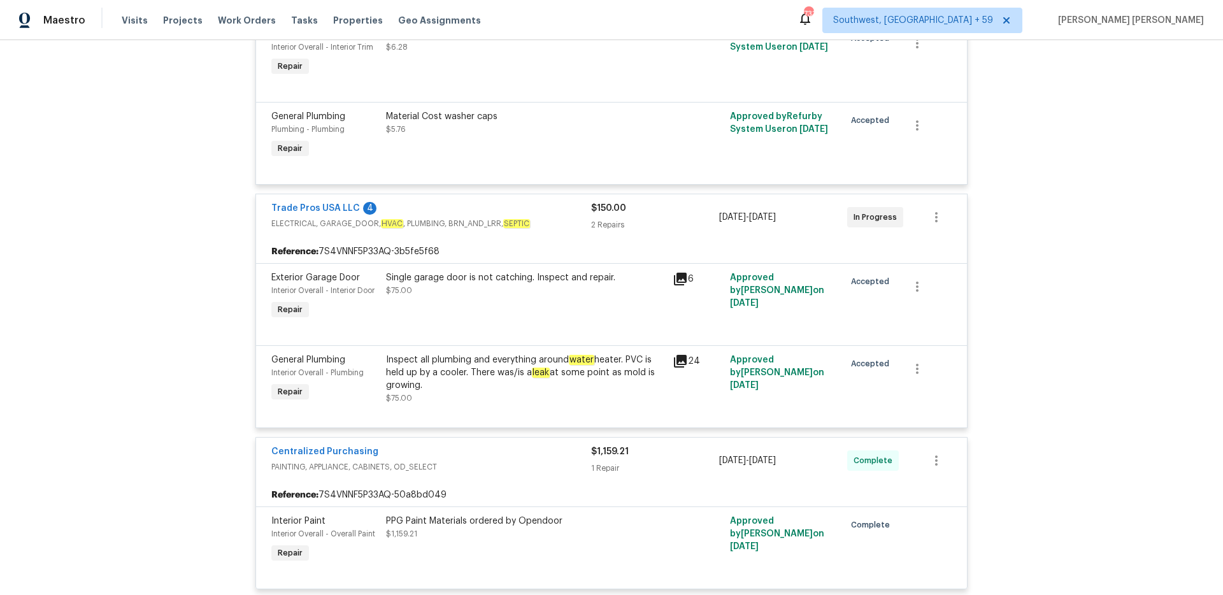
scroll to position [5820, 0]
